Goal: Task Accomplishment & Management: Manage account settings

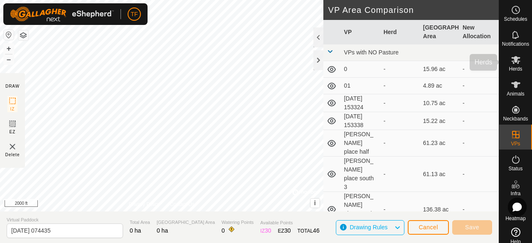
click at [513, 61] on icon at bounding box center [515, 60] width 9 height 8
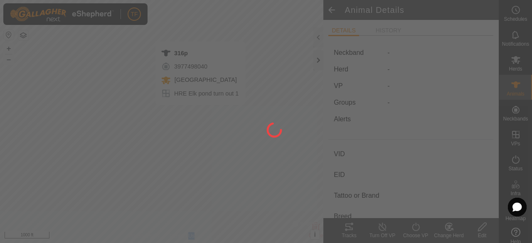
type input "316p"
type input "-"
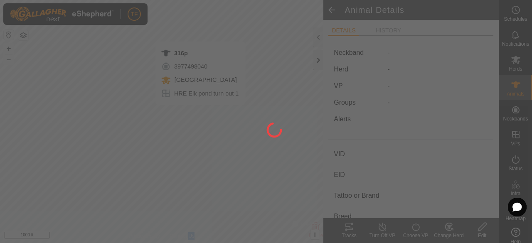
type input "-"
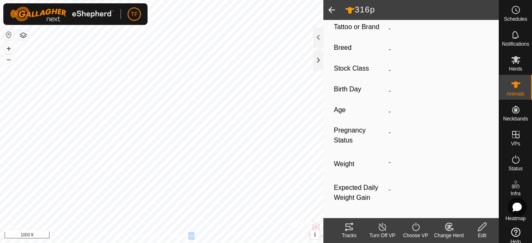
scroll to position [174, 0]
click at [511, 81] on icon at bounding box center [516, 85] width 10 height 10
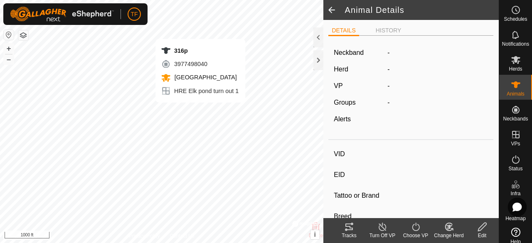
type input "316p"
type input "-"
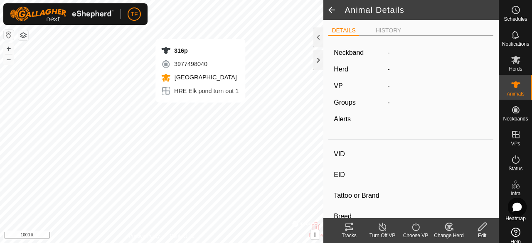
type input "-"
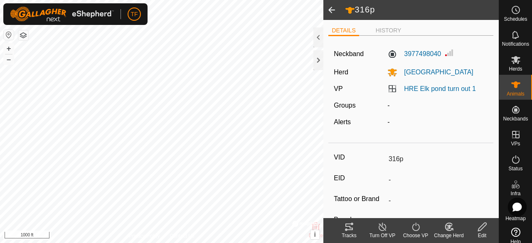
click at [329, 14] on span at bounding box center [331, 10] width 17 height 20
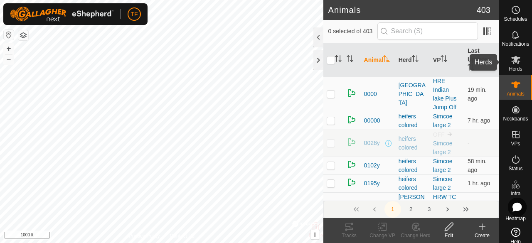
click at [513, 59] on icon at bounding box center [515, 60] width 9 height 8
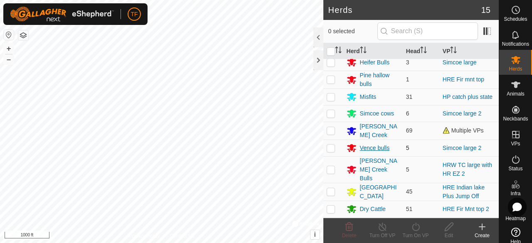
scroll to position [98, 0]
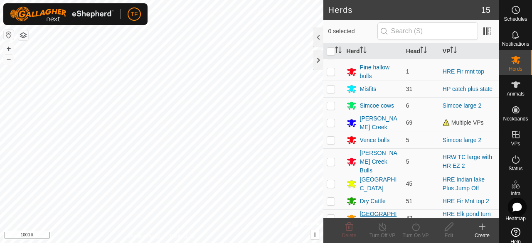
click at [369, 210] on div "[GEOGRAPHIC_DATA]" at bounding box center [379, 218] width 39 height 17
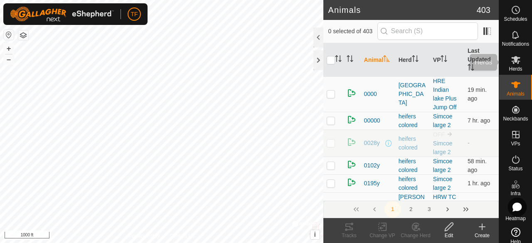
click at [512, 68] on span "Herds" at bounding box center [515, 68] width 13 height 5
click at [340, 59] on icon "Activate to sort" at bounding box center [339, 58] width 1 height 7
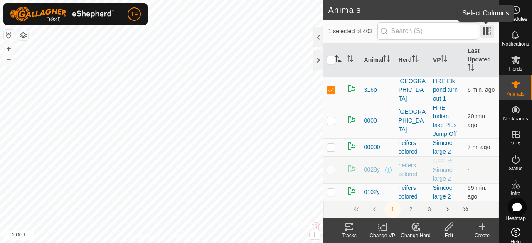
click at [484, 30] on span at bounding box center [486, 31] width 13 height 13
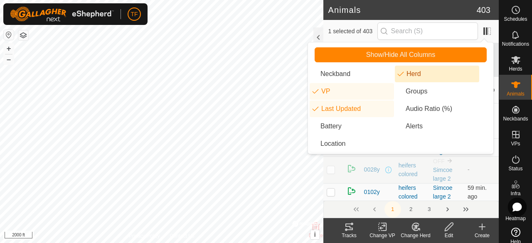
click at [406, 77] on li "Herd" at bounding box center [437, 74] width 84 height 17
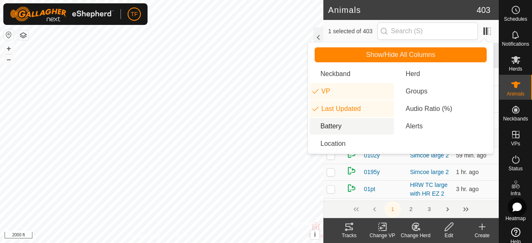
click at [323, 126] on li "Battery" at bounding box center [352, 126] width 84 height 17
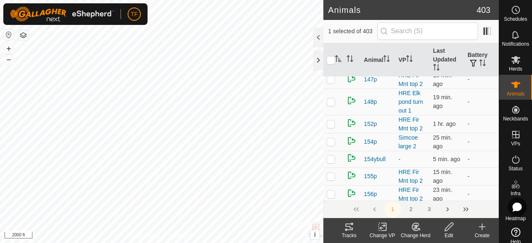
scroll to position [1288, 0]
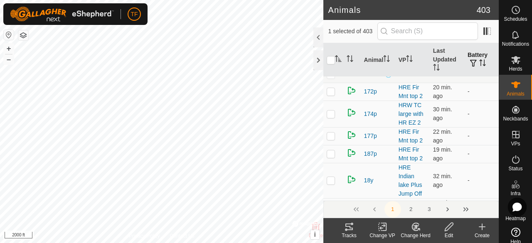
click at [482, 63] on th "Battery" at bounding box center [481, 60] width 34 height 34
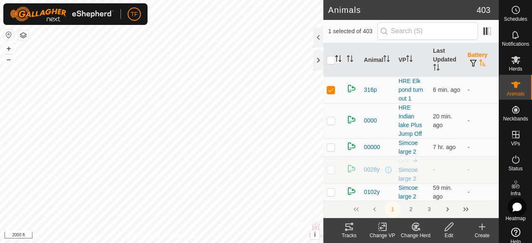
click at [479, 63] on icon "Activate to sort" at bounding box center [482, 62] width 6 height 7
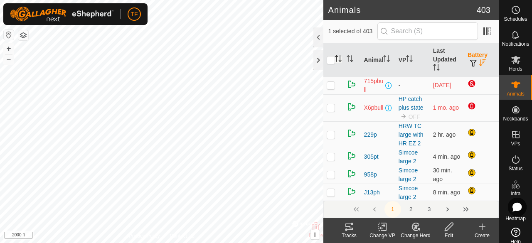
click at [479, 63] on icon "Activate to sort" at bounding box center [482, 62] width 6 height 7
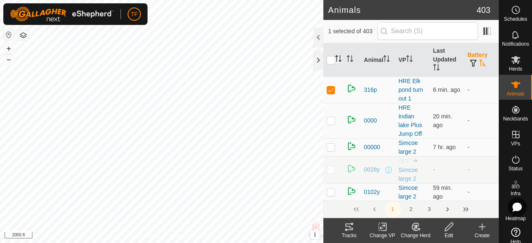
click at [479, 63] on icon "Activate to sort" at bounding box center [482, 62] width 6 height 7
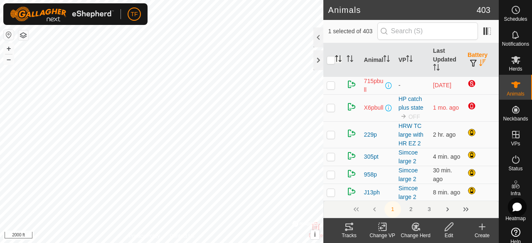
click at [327, 107] on p-checkbox at bounding box center [331, 107] width 8 height 7
click at [330, 108] on p-checkbox at bounding box center [331, 107] width 8 height 7
checkbox input "false"
click at [369, 107] on span "X6pbull" at bounding box center [374, 107] width 20 height 9
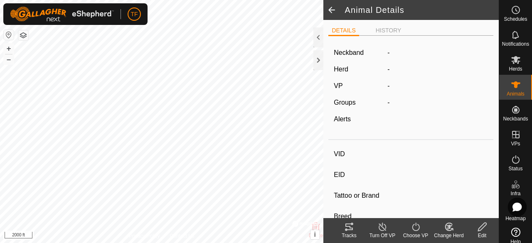
type input "X6pbull"
type input "-"
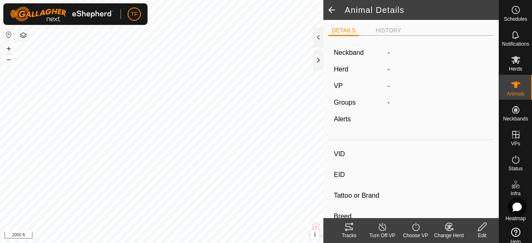
type input "-"
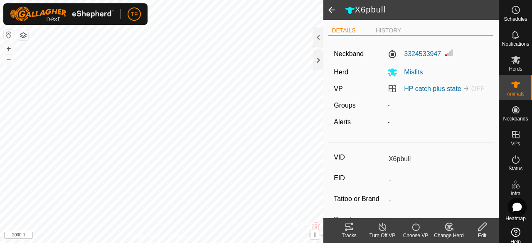
click at [329, 10] on span at bounding box center [331, 10] width 17 height 20
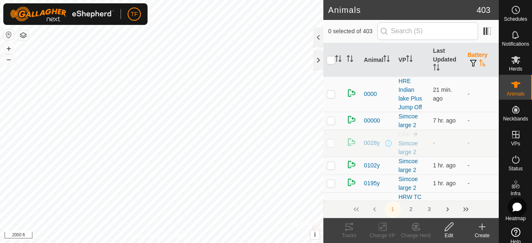
click at [479, 64] on icon "Activate to sort" at bounding box center [482, 62] width 7 height 7
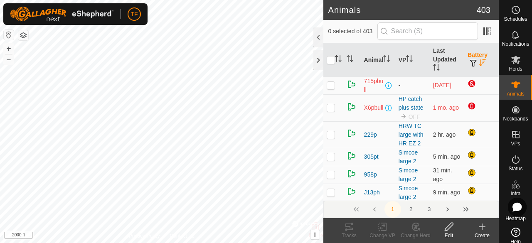
click at [333, 86] on p-checkbox at bounding box center [331, 85] width 8 height 7
click at [331, 87] on p-checkbox at bounding box center [331, 85] width 8 height 7
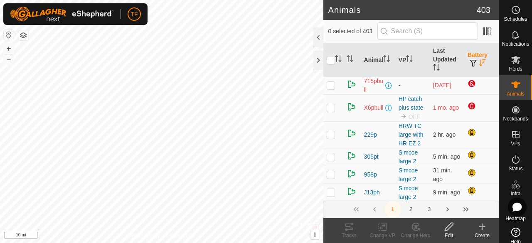
checkbox input "true"
click at [489, 33] on span at bounding box center [486, 31] width 13 height 13
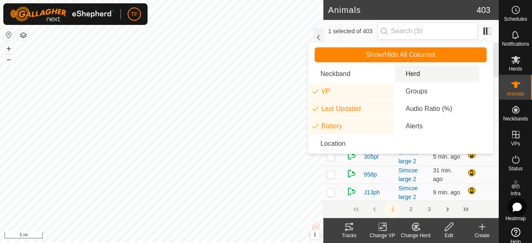
click at [416, 72] on li "Herd" at bounding box center [437, 74] width 84 height 17
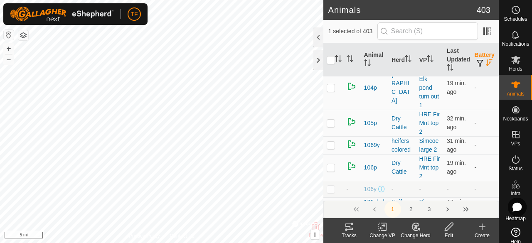
scroll to position [540, 0]
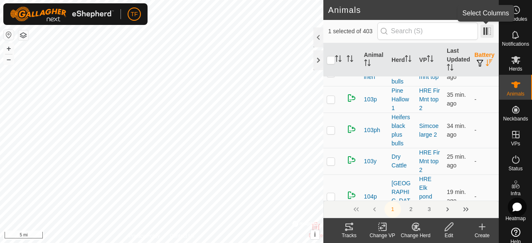
click at [485, 29] on span at bounding box center [486, 31] width 13 height 13
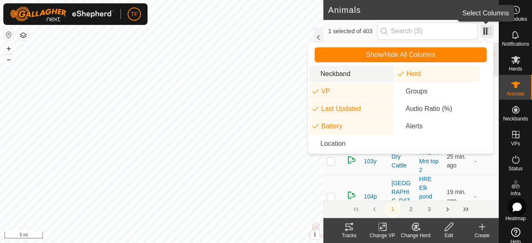
click at [486, 30] on span at bounding box center [486, 31] width 13 height 13
